Goal: Check status

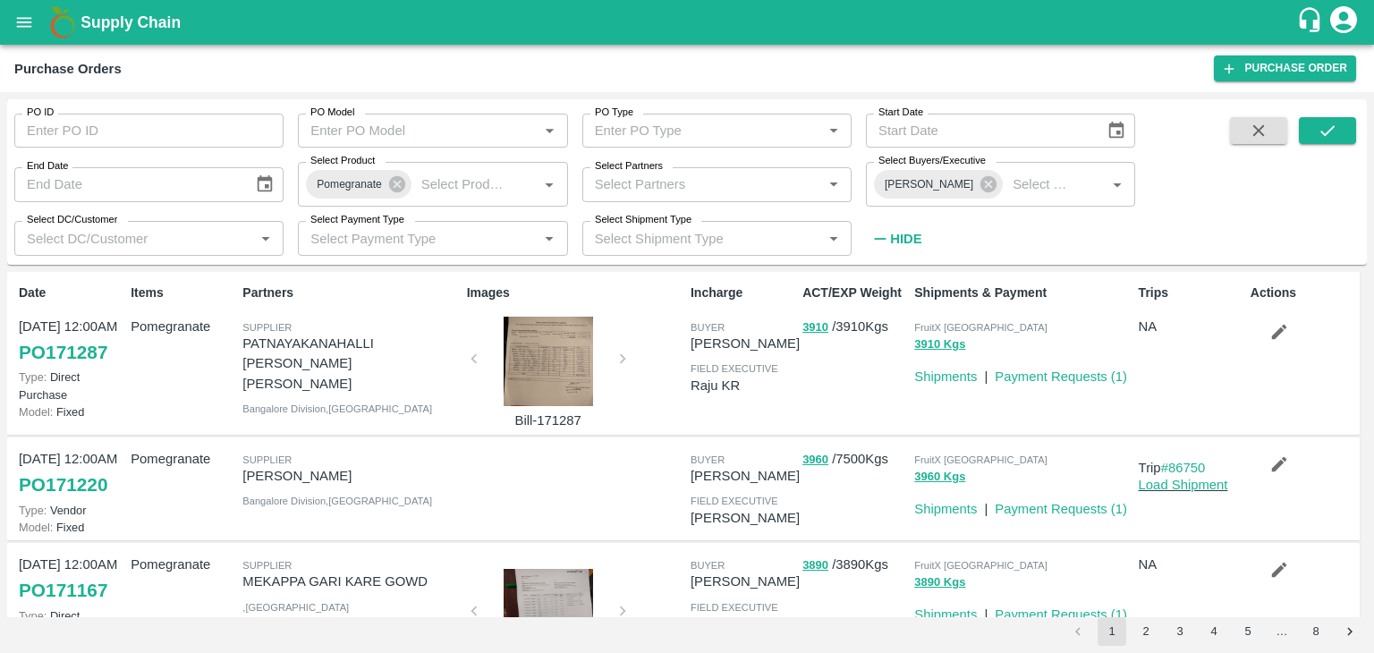
click at [620, 352] on div "Images Bill-171287" at bounding box center [572, 353] width 224 height 154
click at [87, 341] on link "PO 171287" at bounding box center [63, 352] width 89 height 32
click at [81, 591] on link "PO 171167" at bounding box center [63, 590] width 89 height 32
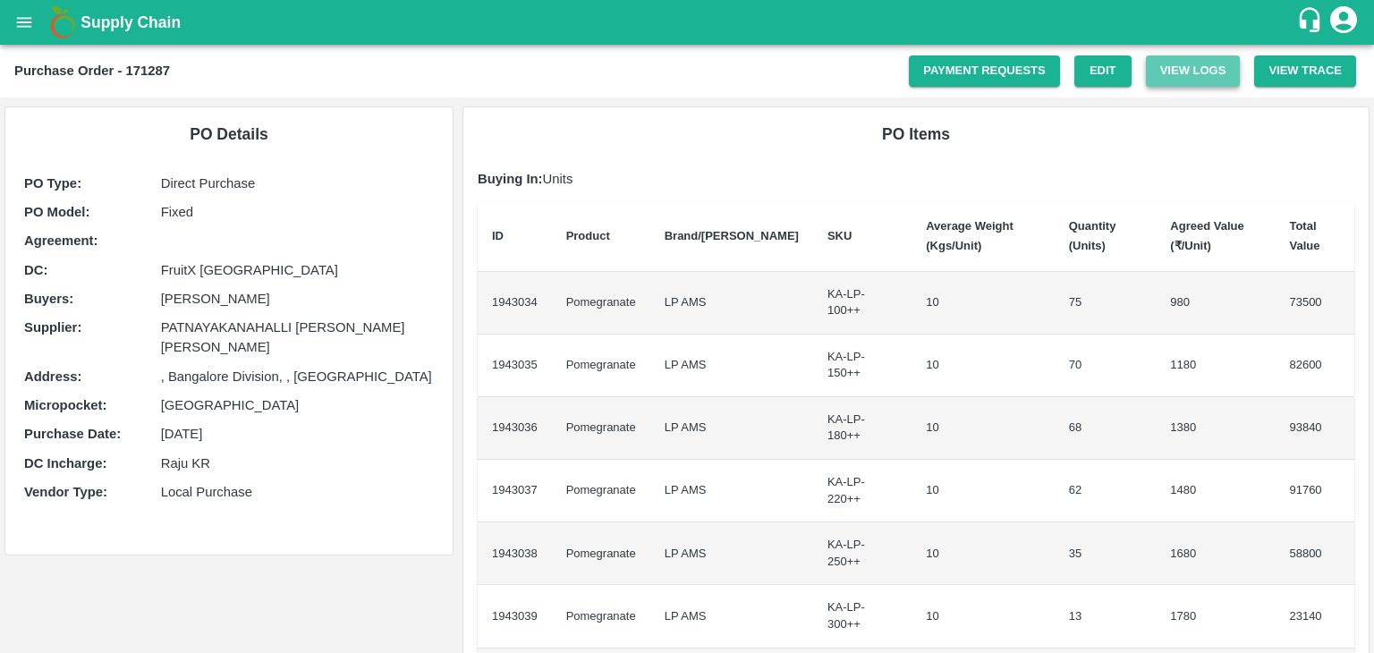
click at [1165, 65] on button "View Logs" at bounding box center [1193, 70] width 95 height 31
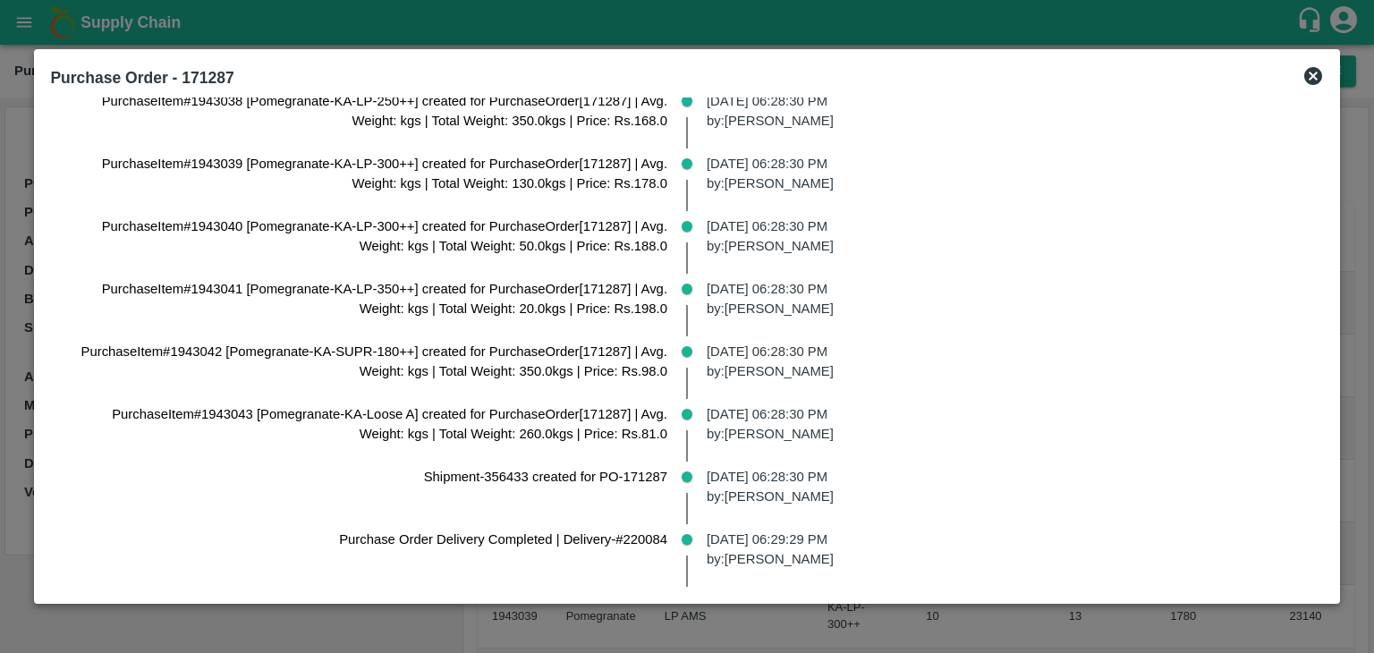
scroll to position [358, 0]
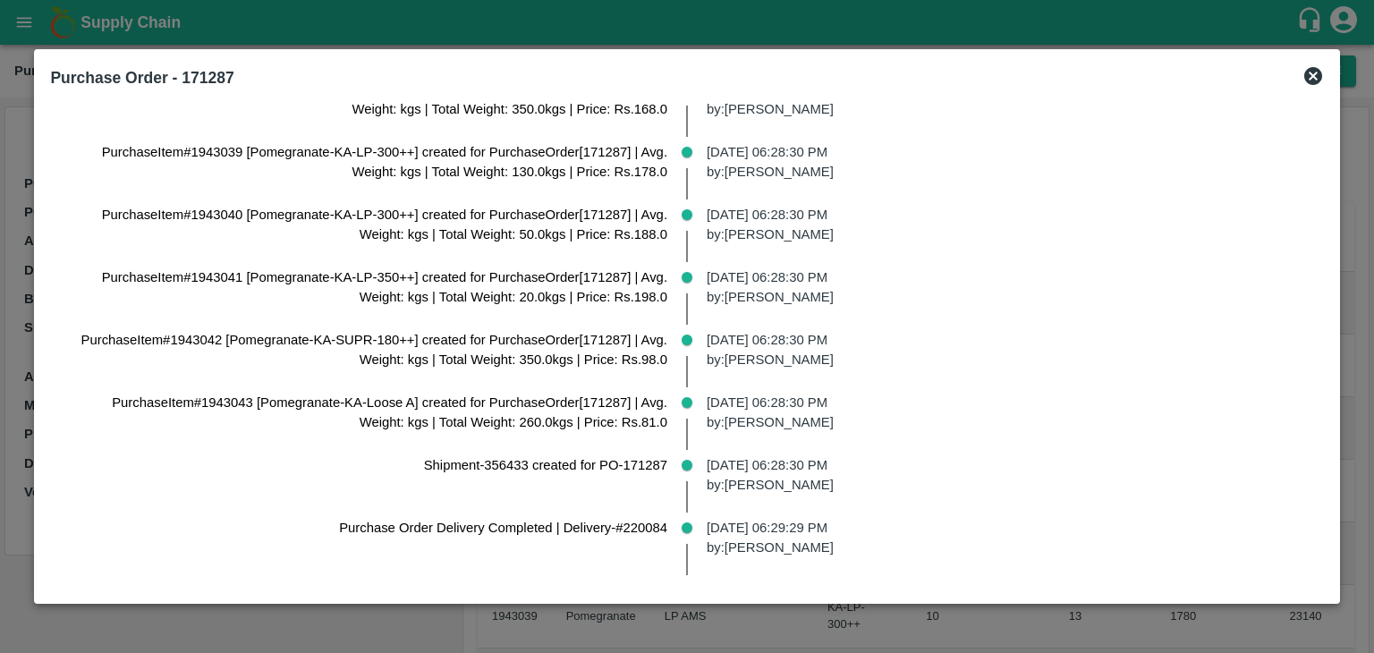
click at [1305, 83] on icon at bounding box center [1314, 76] width 18 height 18
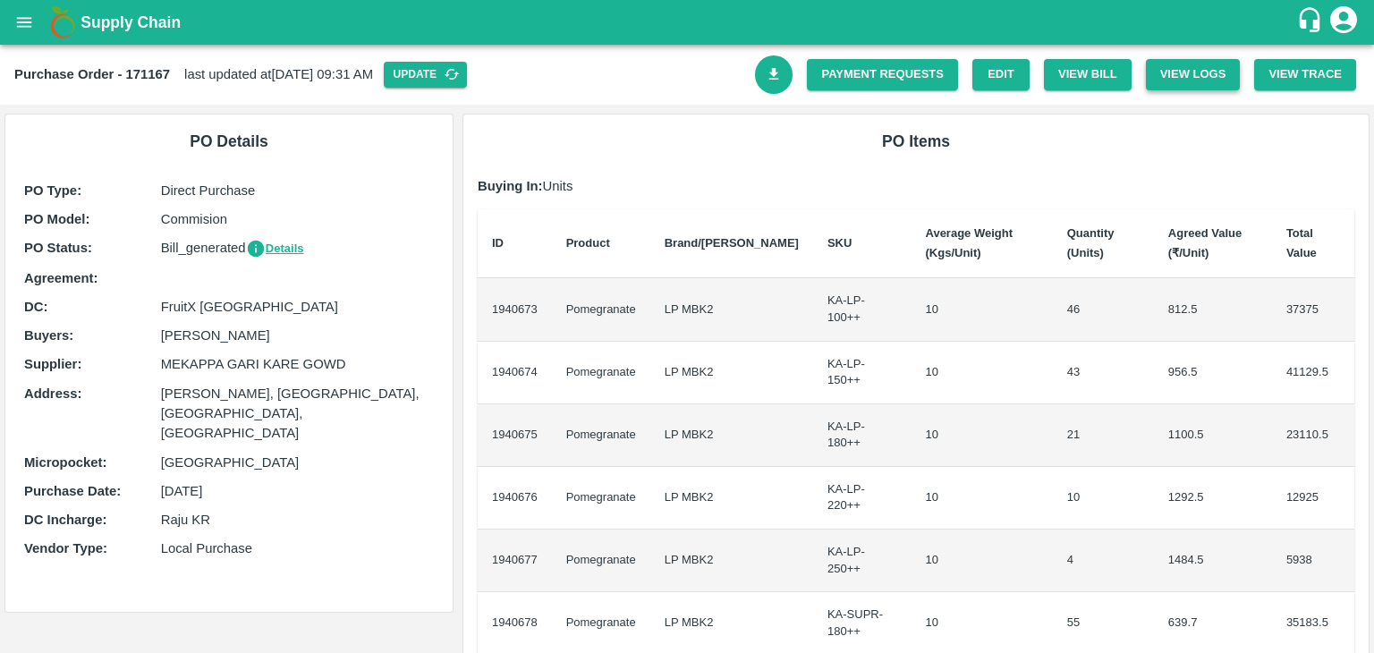
click at [1196, 84] on button "View Logs" at bounding box center [1193, 74] width 95 height 31
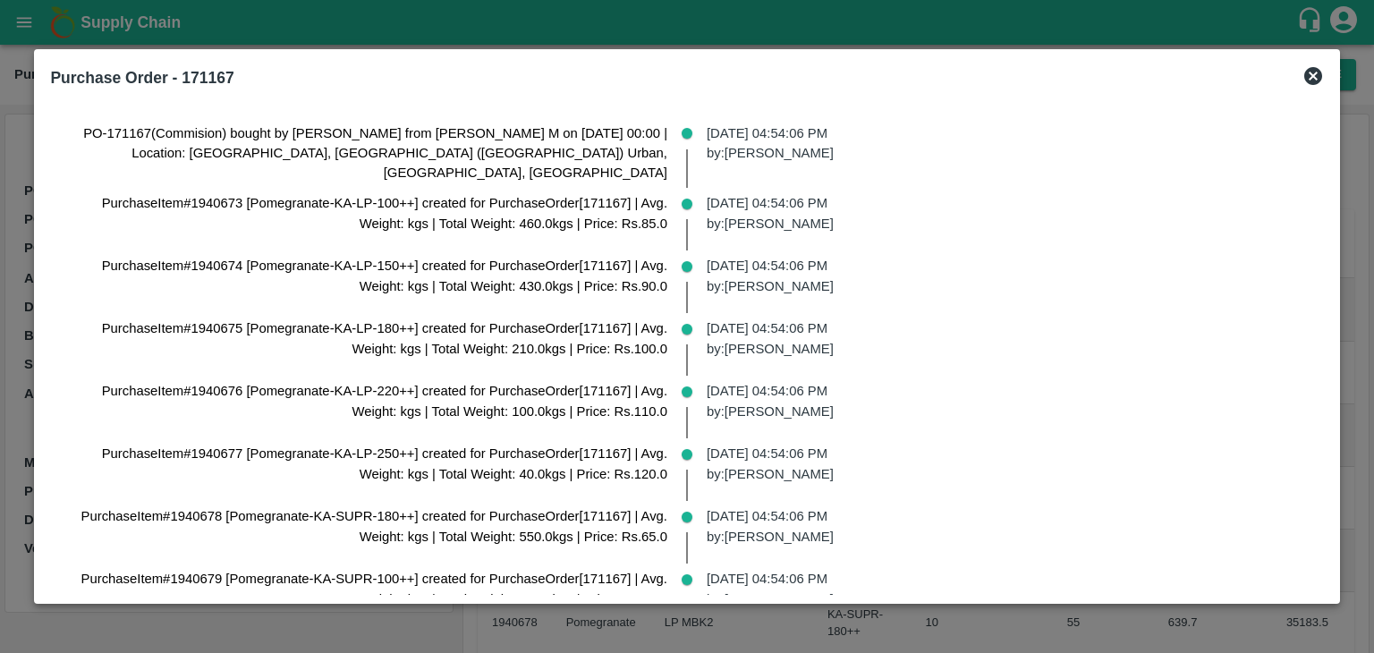
click at [1314, 155] on div "PO-171167(Commision) bought by Anil Kumar from Abhilash M on 2025-08-23 00:00 |…" at bounding box center [687, 347] width 1288 height 498
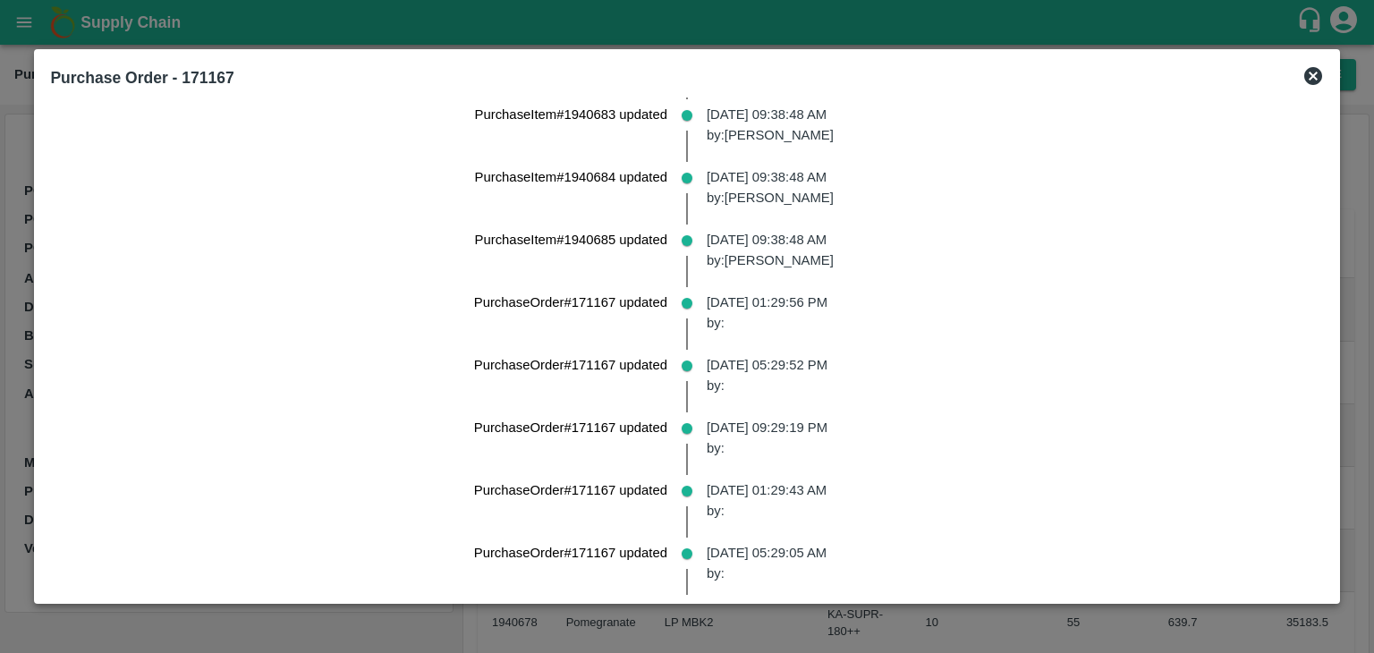
scroll to position [3239, 0]
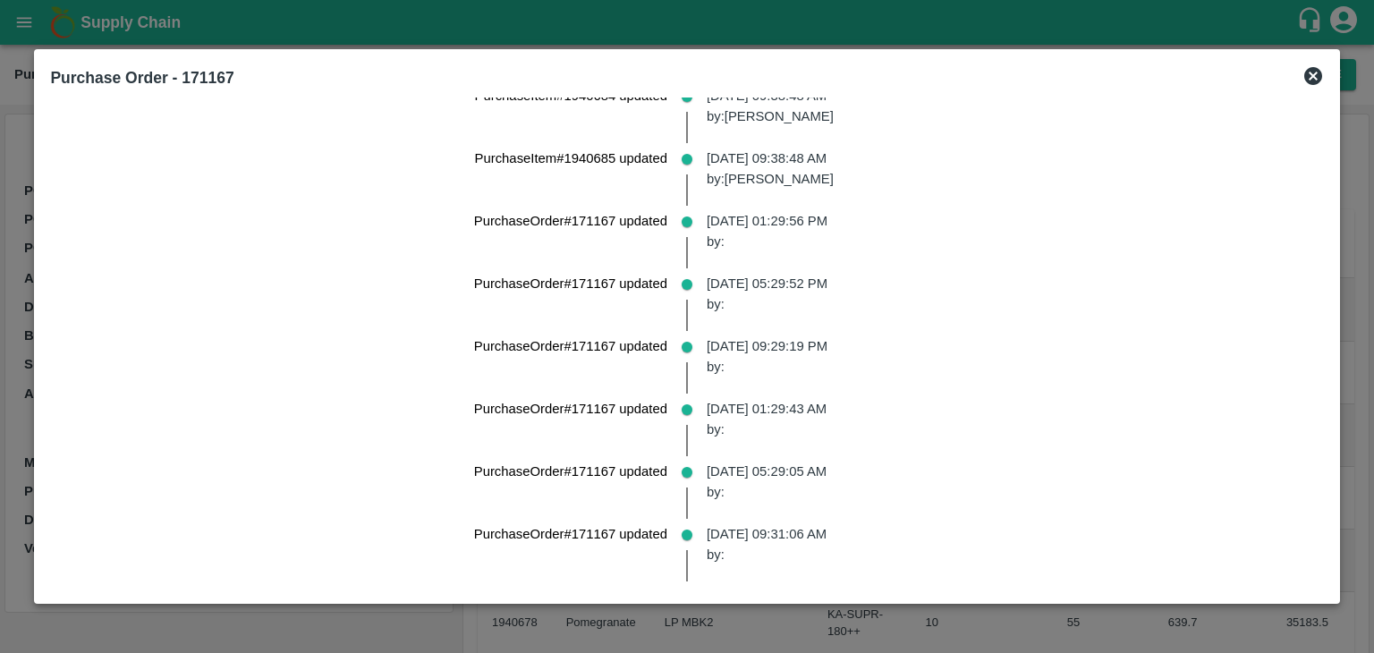
click at [1305, 76] on icon at bounding box center [1314, 76] width 18 height 18
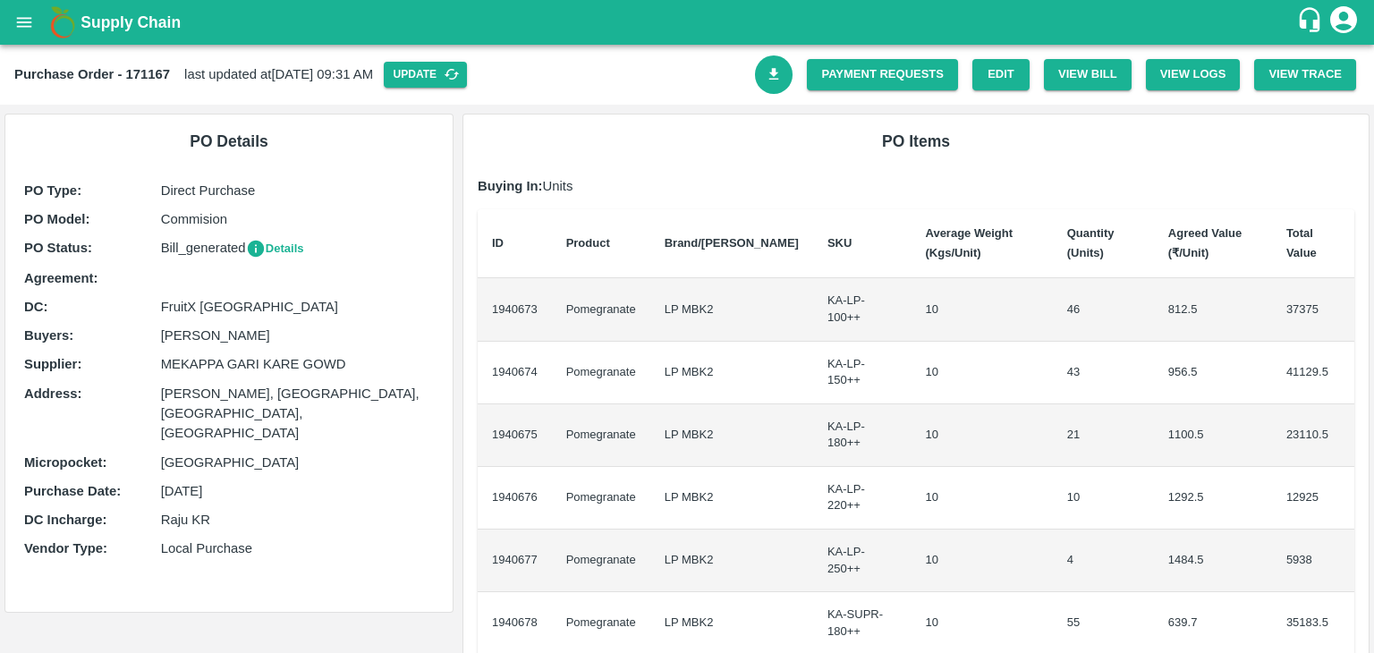
click at [291, 251] on button "Details" at bounding box center [275, 249] width 58 height 21
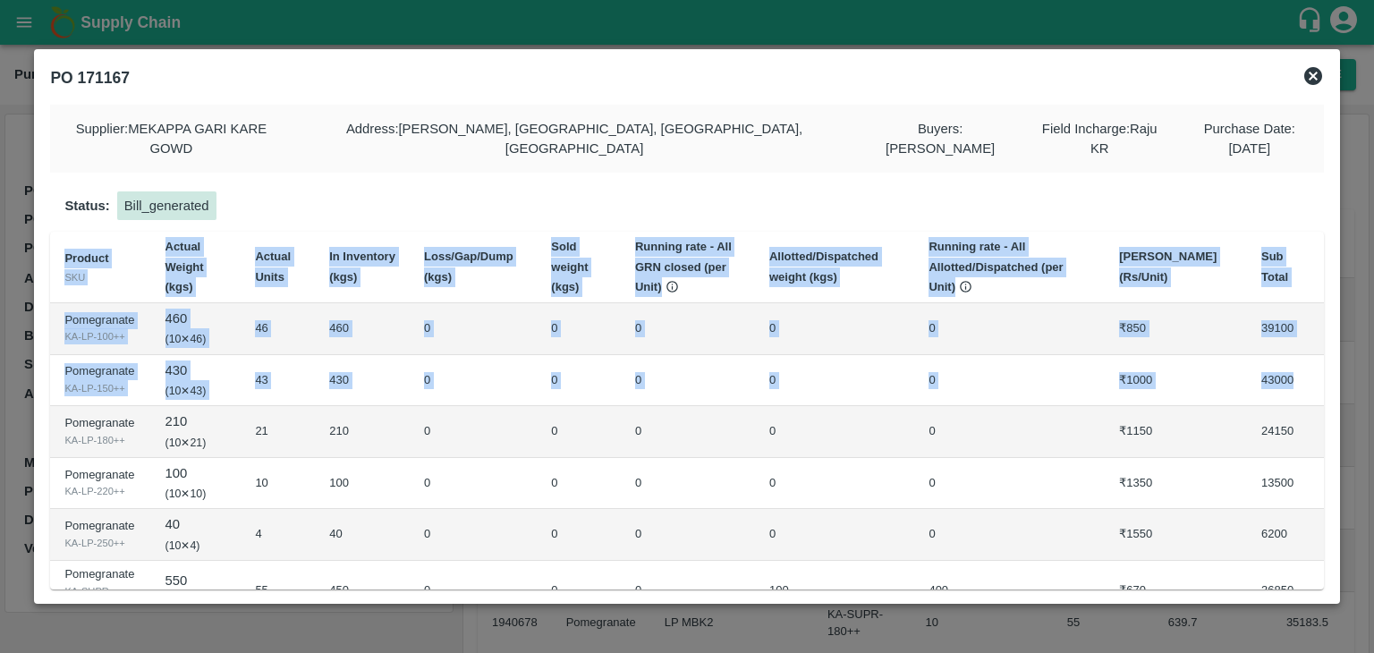
drag, startPoint x: 1323, startPoint y: 298, endPoint x: 1319, endPoint y: 380, distance: 82.4
click at [1319, 380] on div "Product SKU Actual Weight (kgs) Actual Units In Inventory (kgs) Loss/Gap/Dump (…" at bounding box center [686, 411] width 1273 height 358
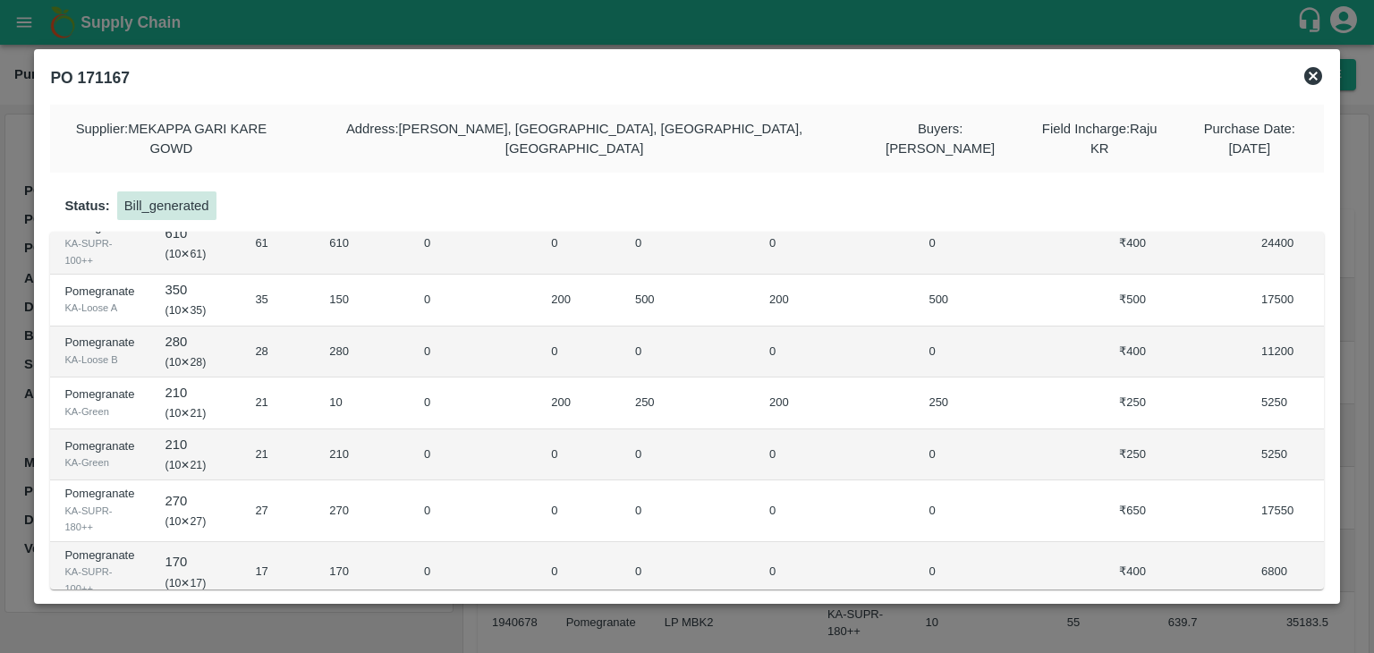
scroll to position [433, 0]
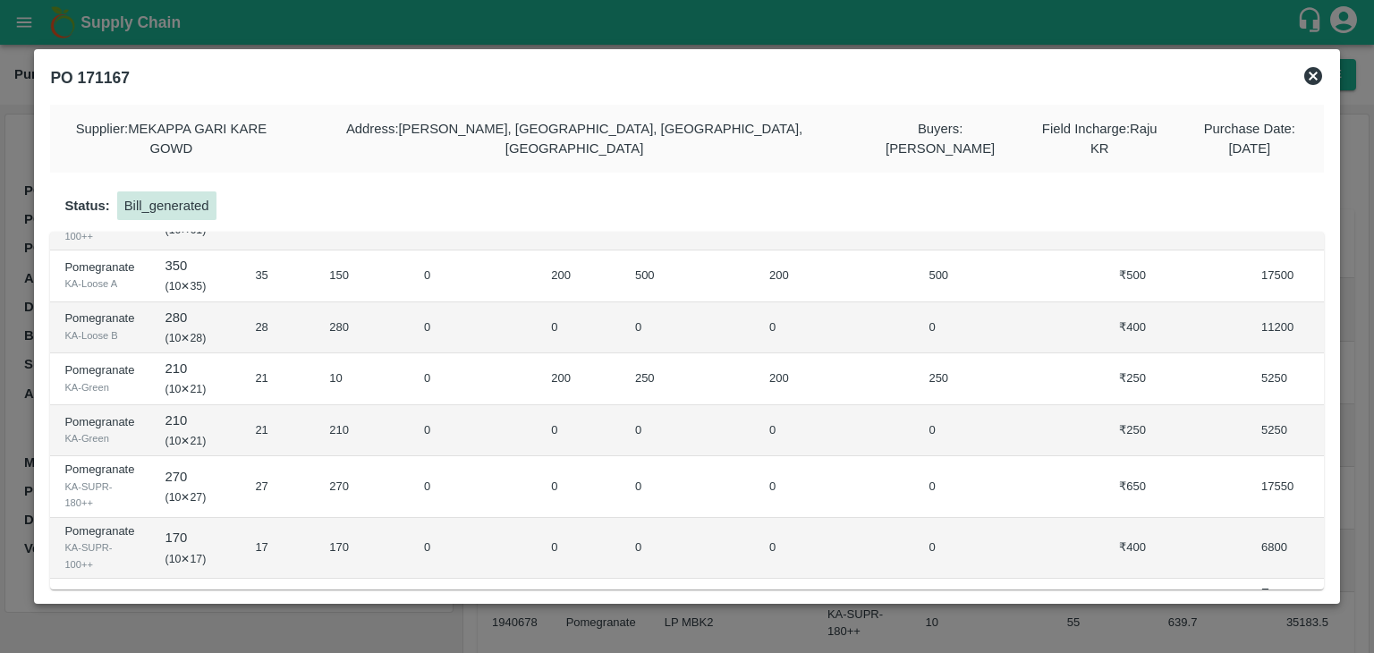
click at [1337, 463] on div "PO 171167 Supplier : MEKAPPA GARI KARE GOWD Address : Nagireddy Palli, Ananthap…" at bounding box center [686, 327] width 1305 height 556
click at [741, 154] on div "Supplier : MEKAPPA GARI KARE GOWD Address : Nagireddy Palli, Ananthapur, Bramha…" at bounding box center [687, 347] width 1288 height 498
click at [1314, 72] on icon at bounding box center [1314, 76] width 18 height 18
